Goal: Find specific page/section: Find specific page/section

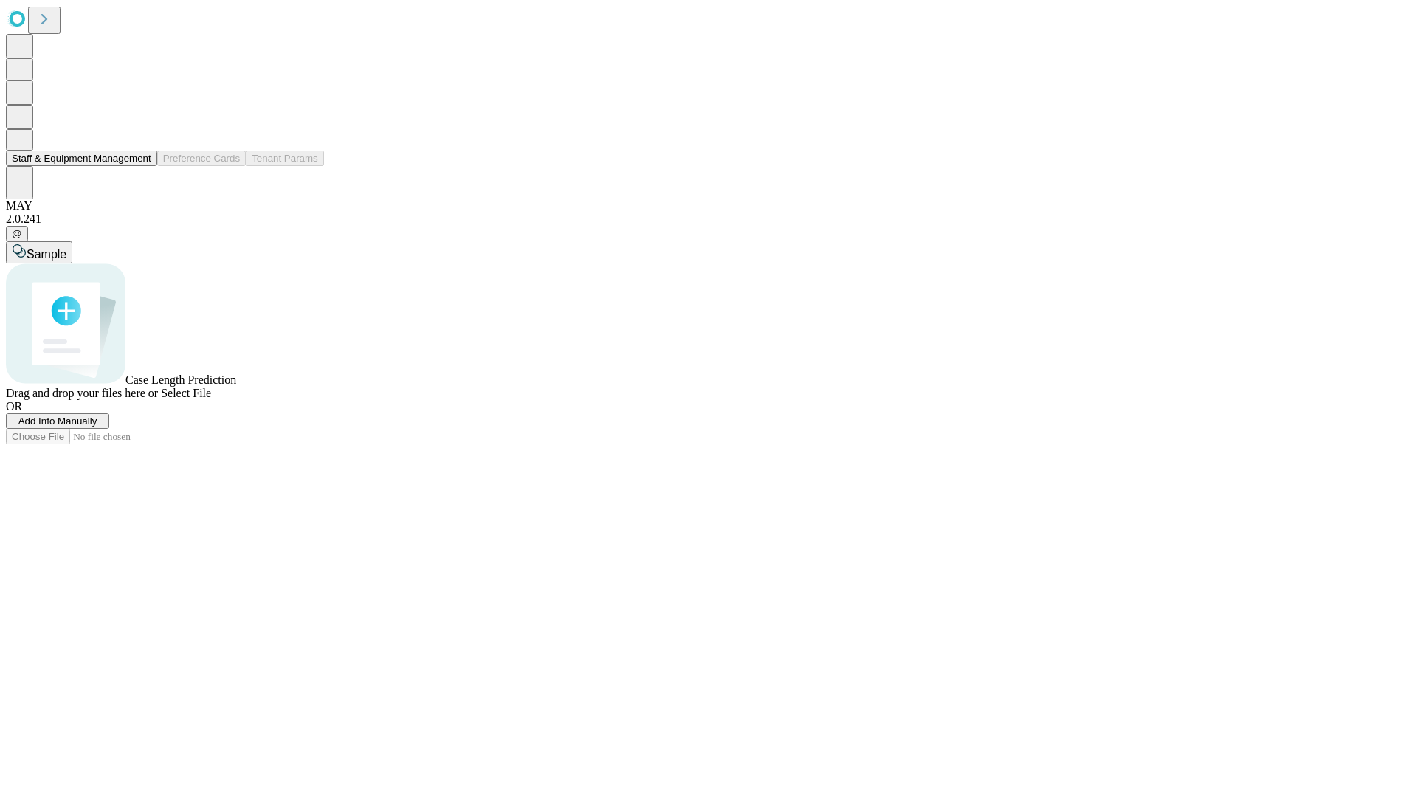
click at [141, 166] on button "Staff & Equipment Management" at bounding box center [81, 158] width 151 height 15
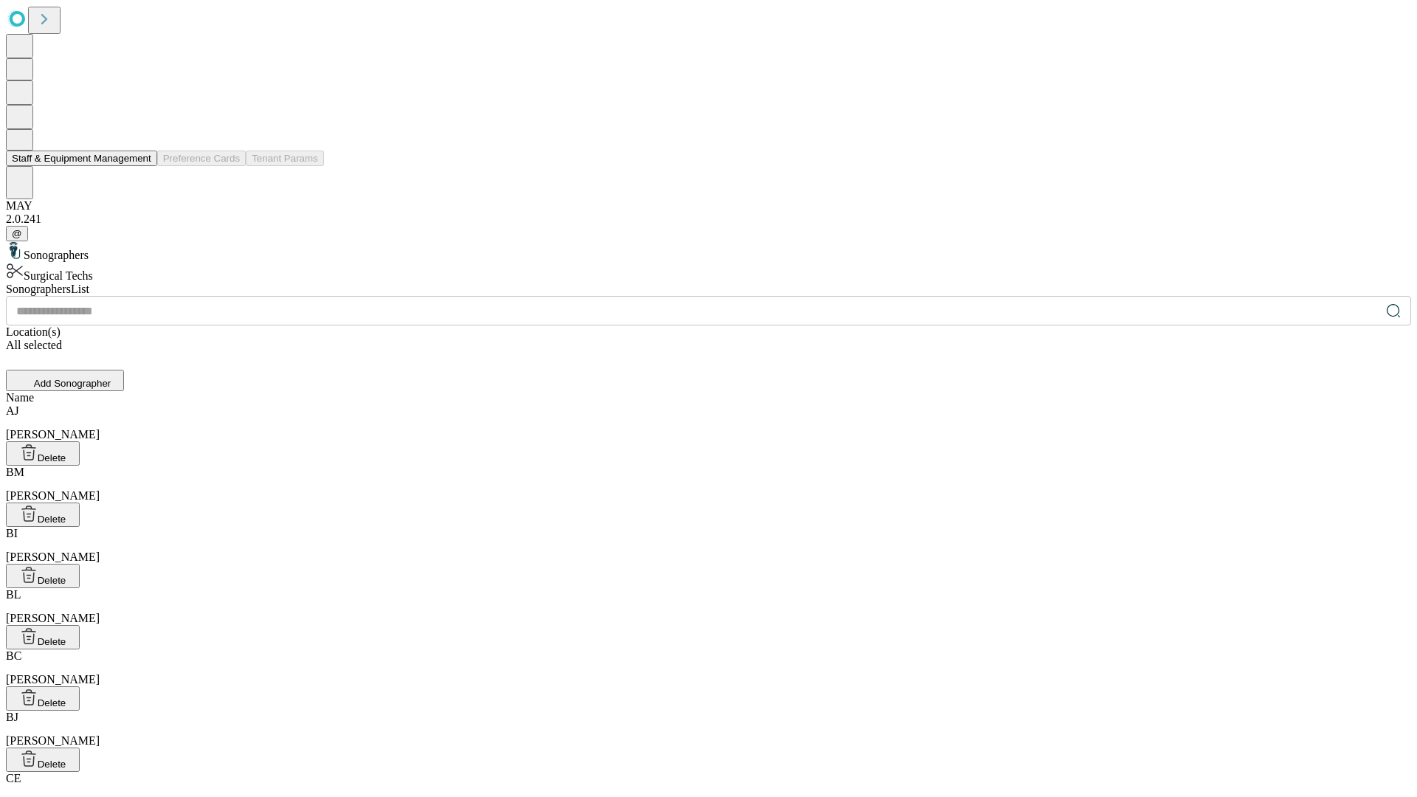
click at [141, 166] on button "Staff & Equipment Management" at bounding box center [81, 158] width 151 height 15
